Goal: Task Accomplishment & Management: Manage account settings

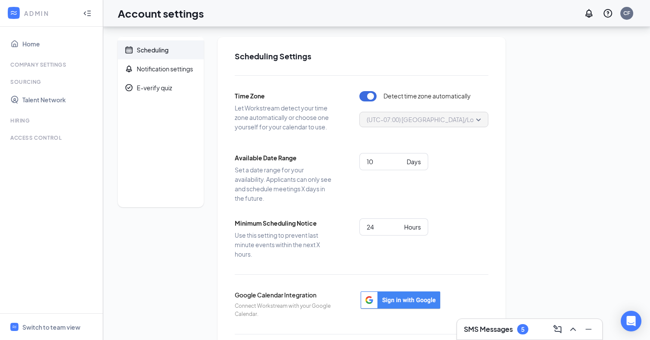
scroll to position [47, 0]
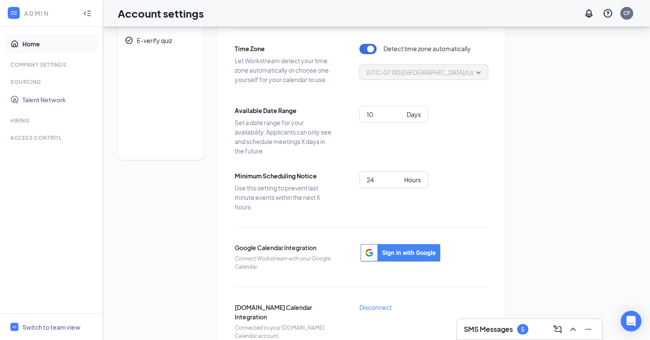
click at [33, 48] on link "Home" at bounding box center [58, 43] width 73 height 17
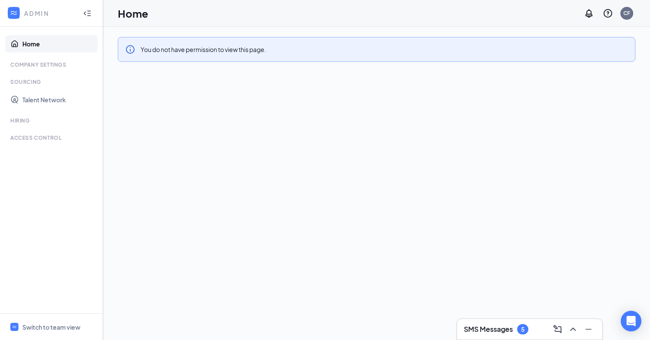
click at [86, 12] on icon "Collapse" at bounding box center [87, 13] width 9 height 9
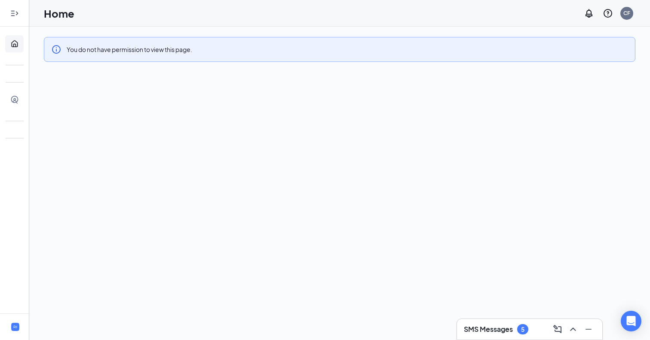
click at [16, 18] on div at bounding box center [14, 13] width 17 height 17
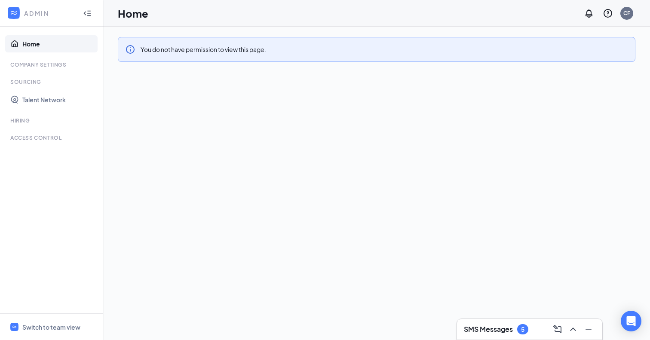
click at [16, 11] on icon "WorkstreamLogo" at bounding box center [13, 13] width 9 height 9
click at [34, 102] on link "Talent Network" at bounding box center [58, 99] width 73 height 17
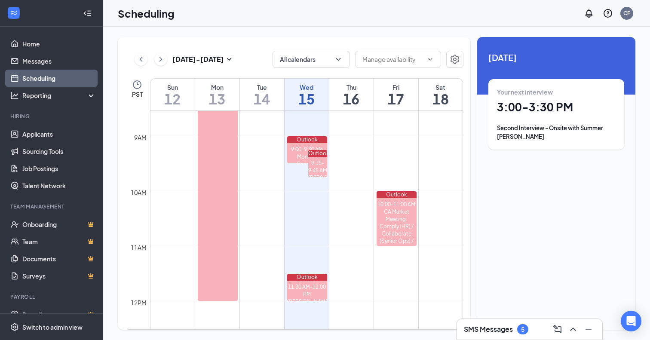
scroll to position [471, 0]
click at [545, 124] on div "Second Interview - Onsite with Summer [PERSON_NAME]" at bounding box center [556, 132] width 119 height 17
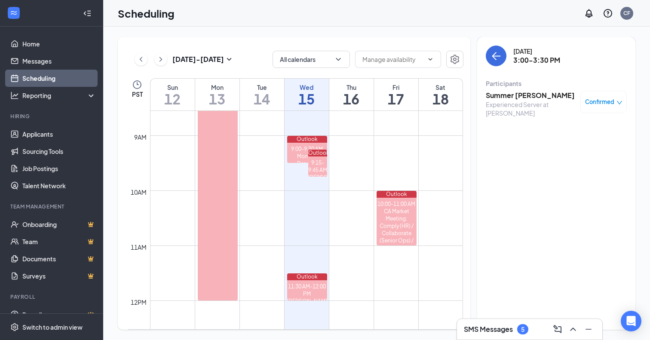
click at [511, 96] on h3 "Summer [PERSON_NAME]" at bounding box center [531, 95] width 90 height 9
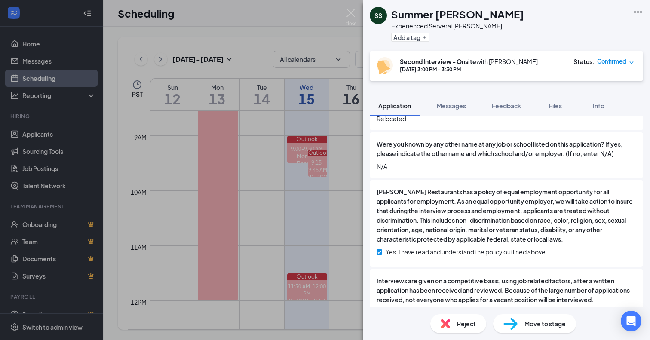
scroll to position [2429, 0]
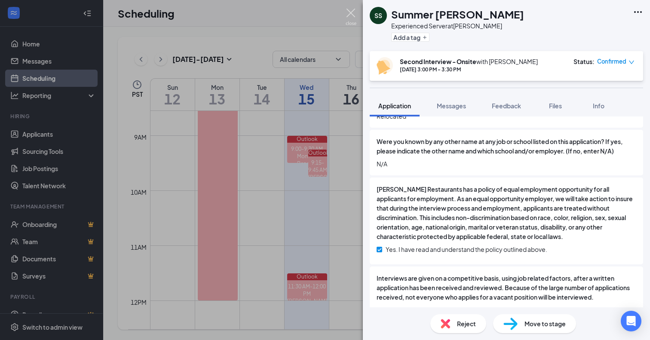
click at [352, 13] on img at bounding box center [351, 17] width 11 height 17
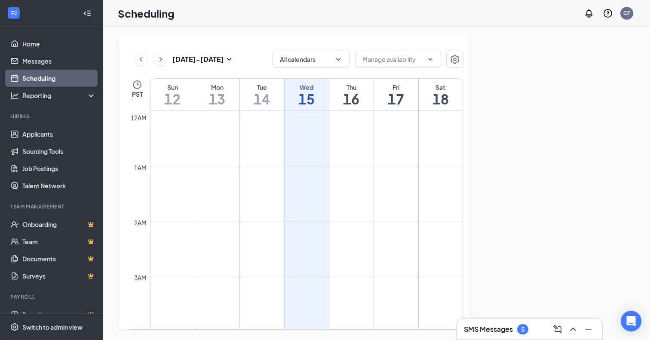
scroll to position [422, 0]
